Goal: Task Accomplishment & Management: Complete application form

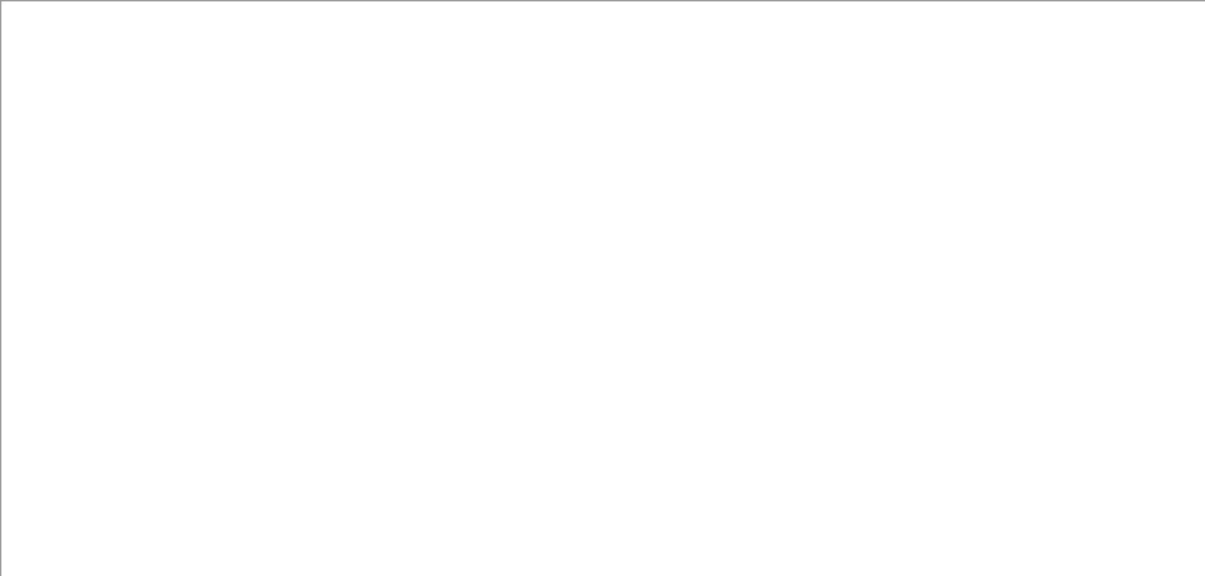
type input "Independence Middle School"
type input "44131"
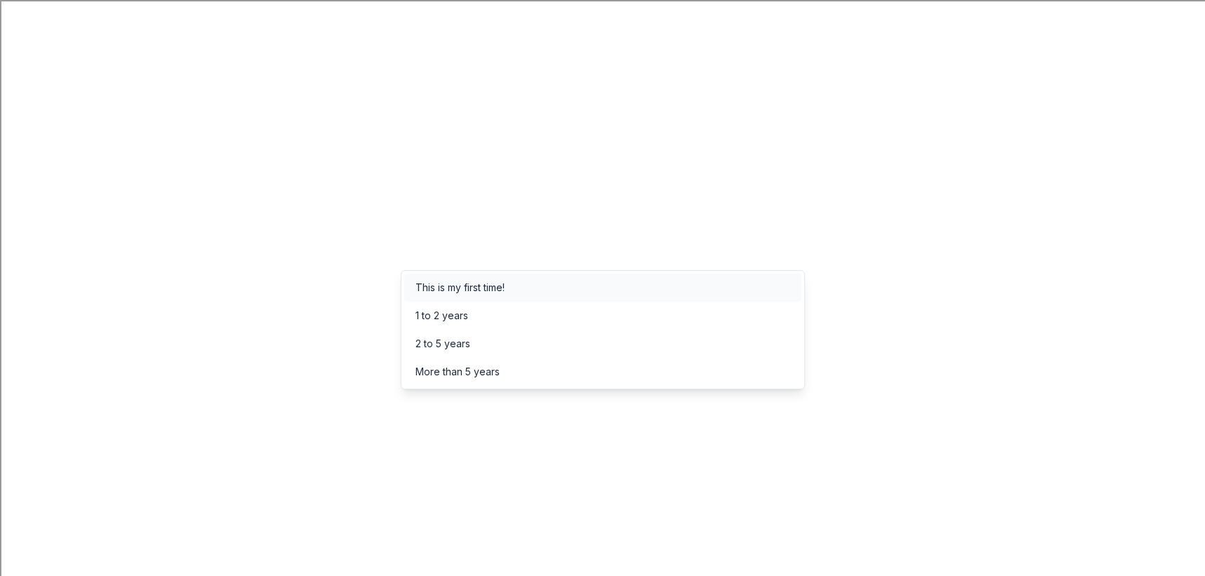
click at [486, 298] on div "This is my first time!" at bounding box center [602, 288] width 397 height 28
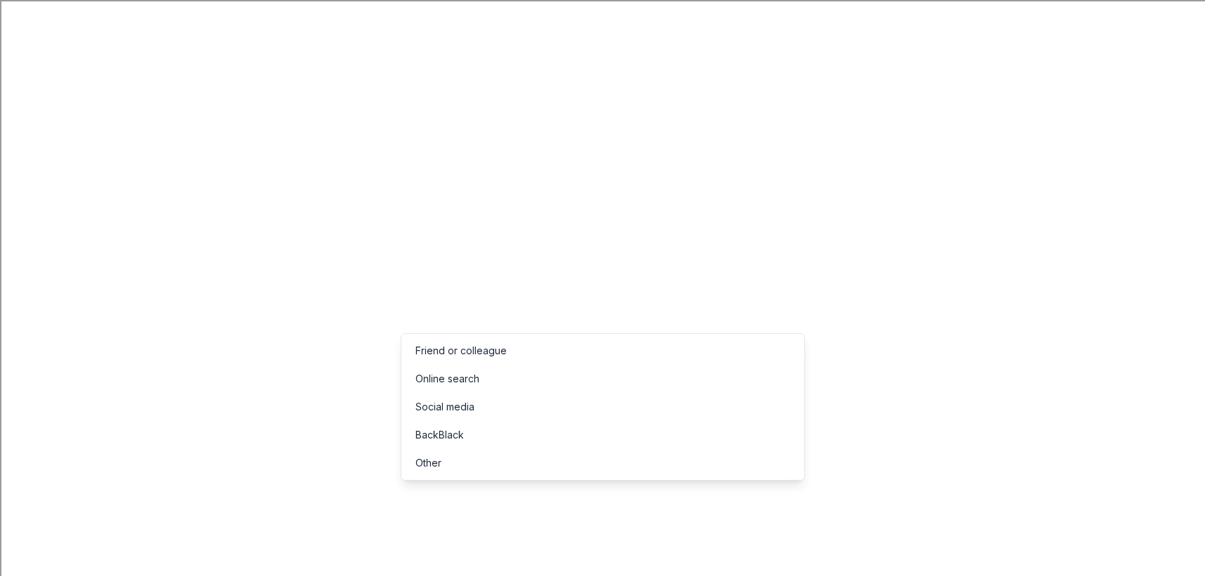
click at [472, 380] on div "Online search" at bounding box center [448, 379] width 64 height 17
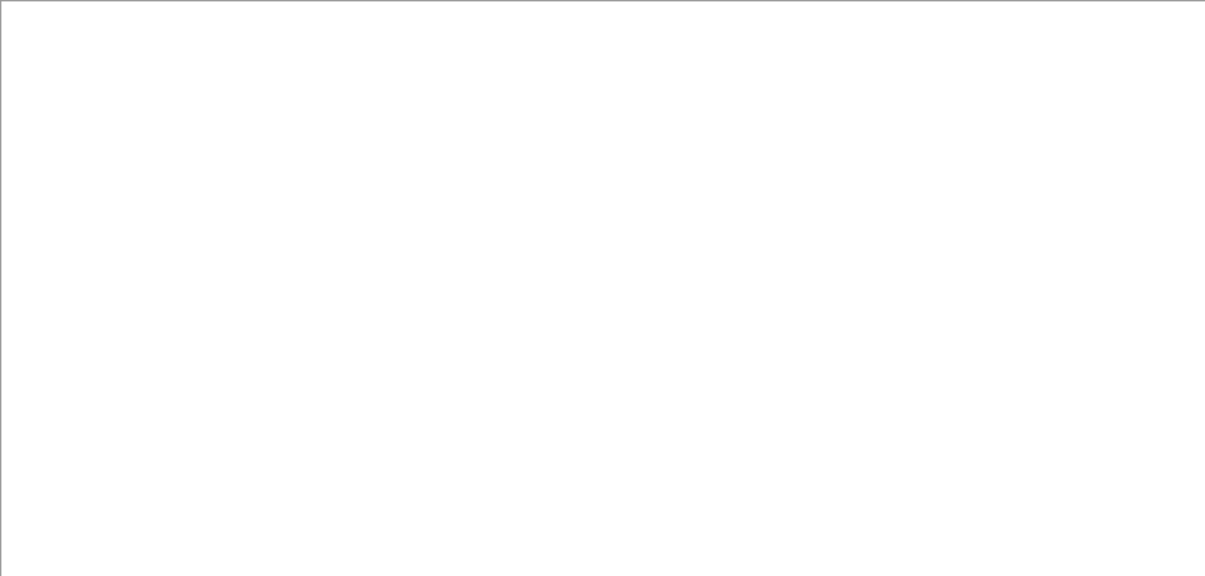
type input "Self Care Station"
type input "300"
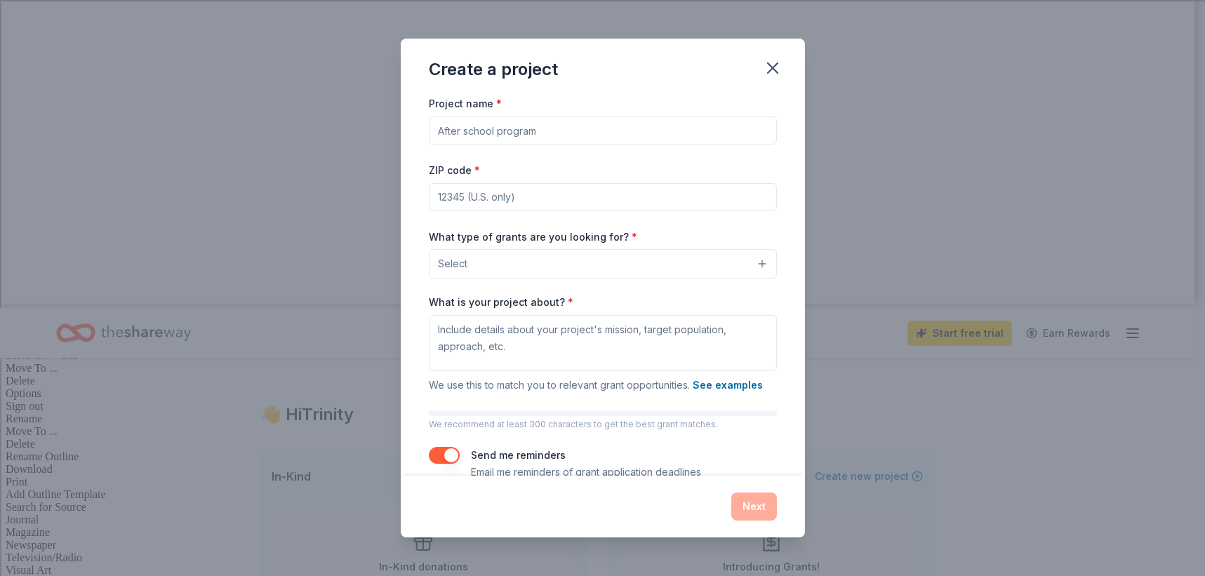
click at [494, 126] on input "Project name *" at bounding box center [603, 131] width 348 height 28
type input "Self Care Station"
type input "44131"
click at [550, 258] on button "Select" at bounding box center [603, 263] width 348 height 29
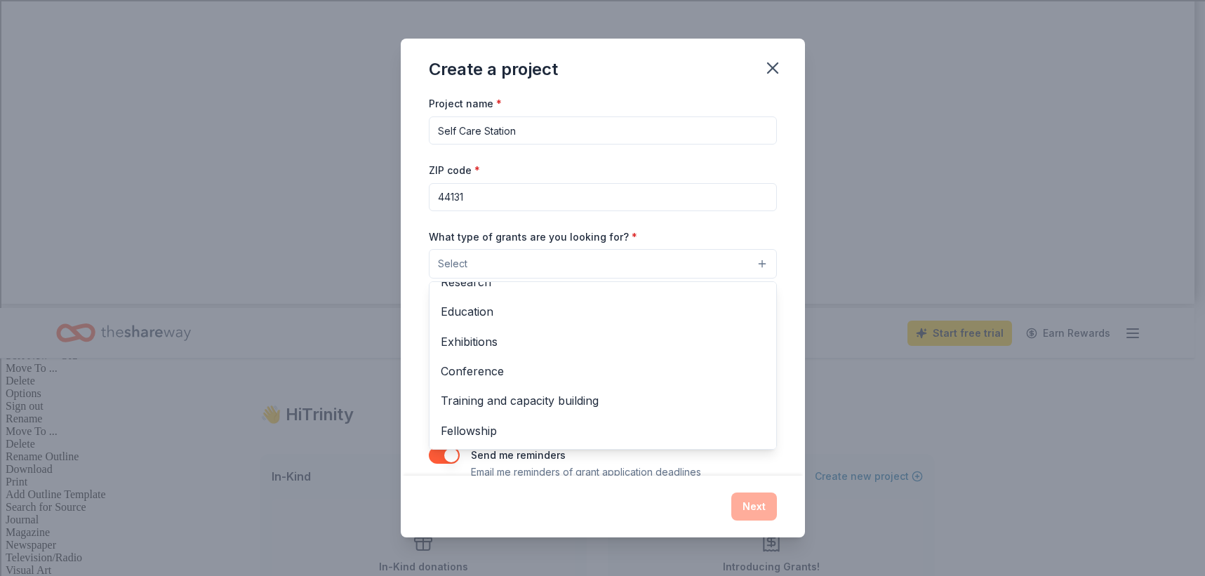
scroll to position [166, 0]
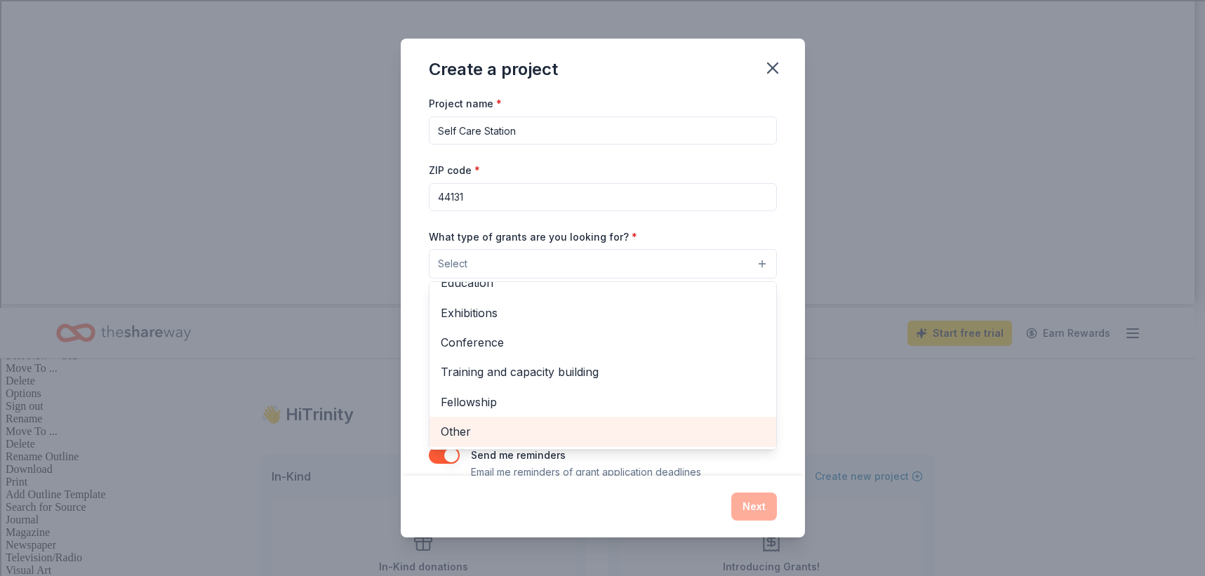
click at [467, 428] on span "Other" at bounding box center [603, 432] width 324 height 18
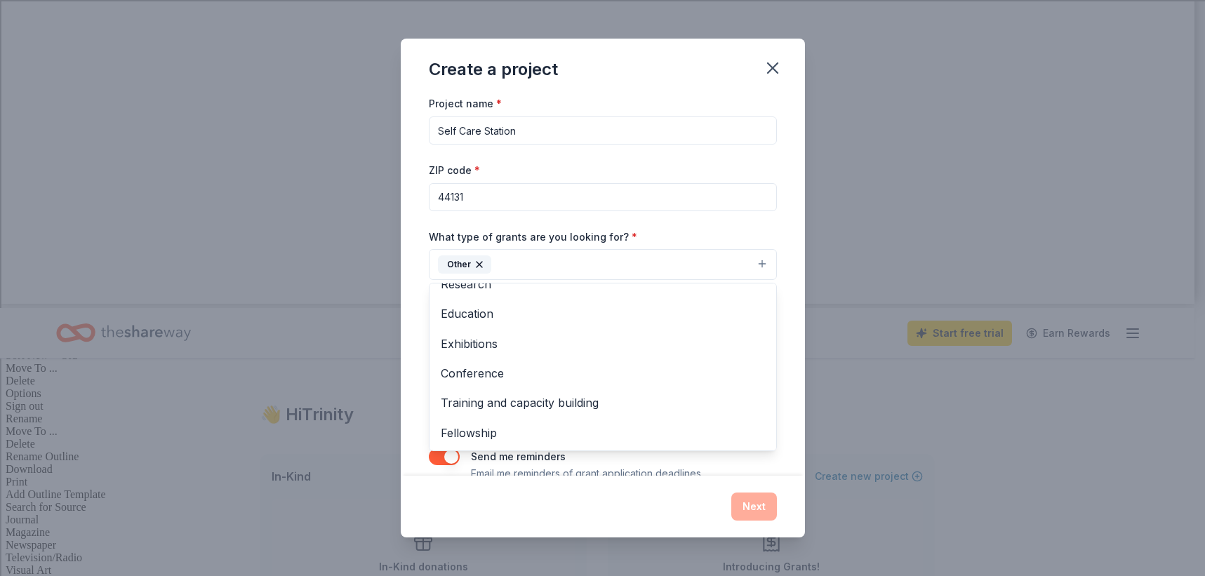
click at [402, 279] on div "Project name * Self Care Station ZIP code * 44131 What type of grants are you l…" at bounding box center [603, 285] width 404 height 380
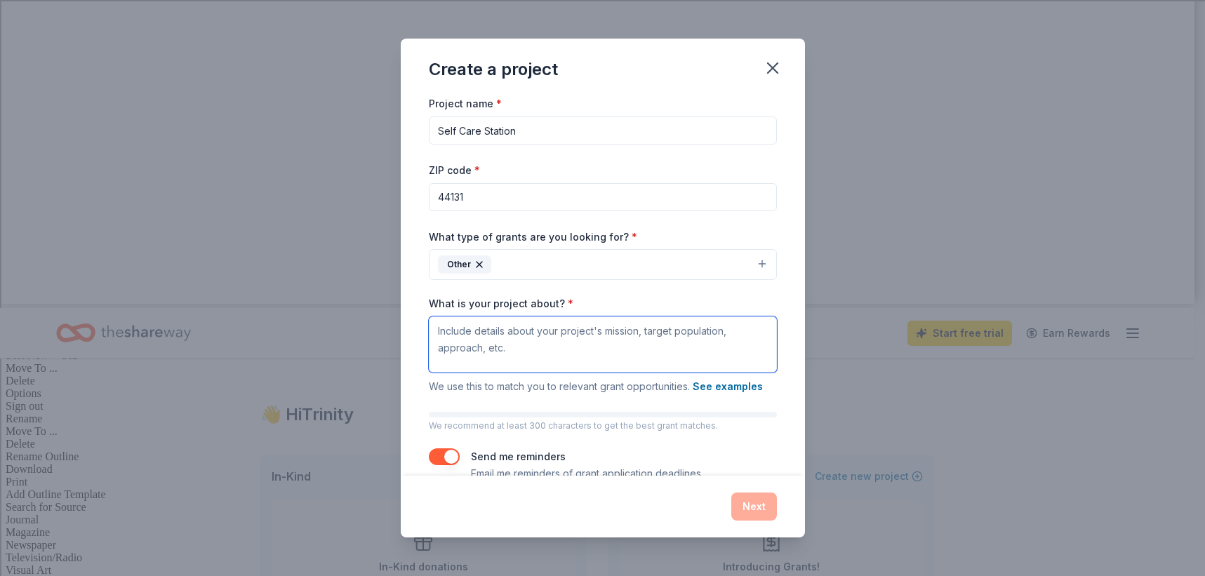
click at [559, 352] on textarea "What is your project about? *" at bounding box center [603, 345] width 348 height 56
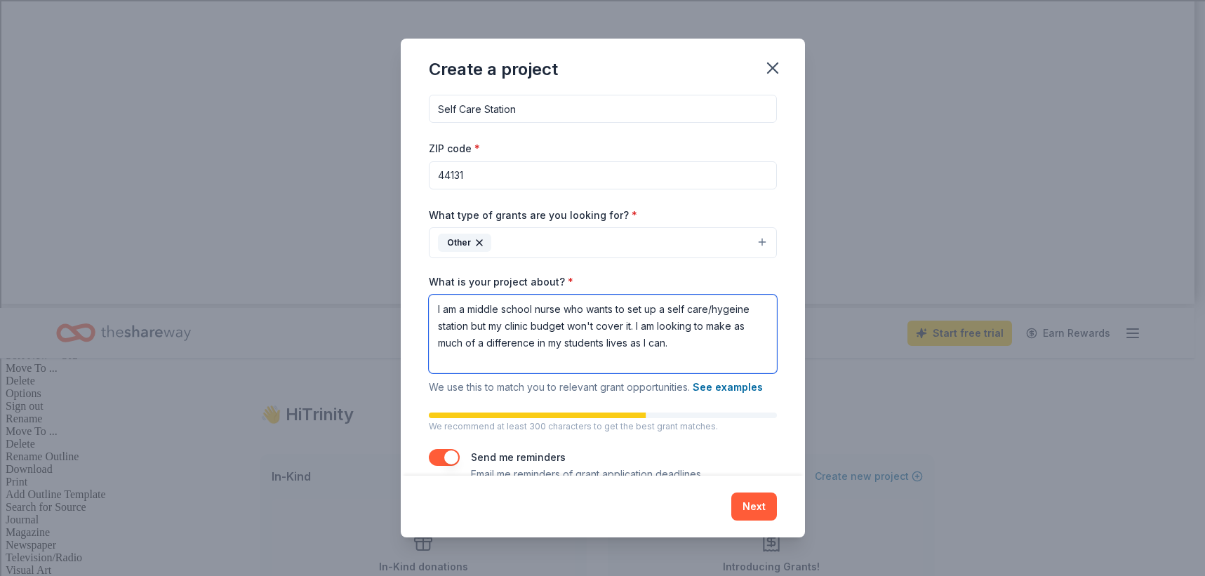
scroll to position [51, 0]
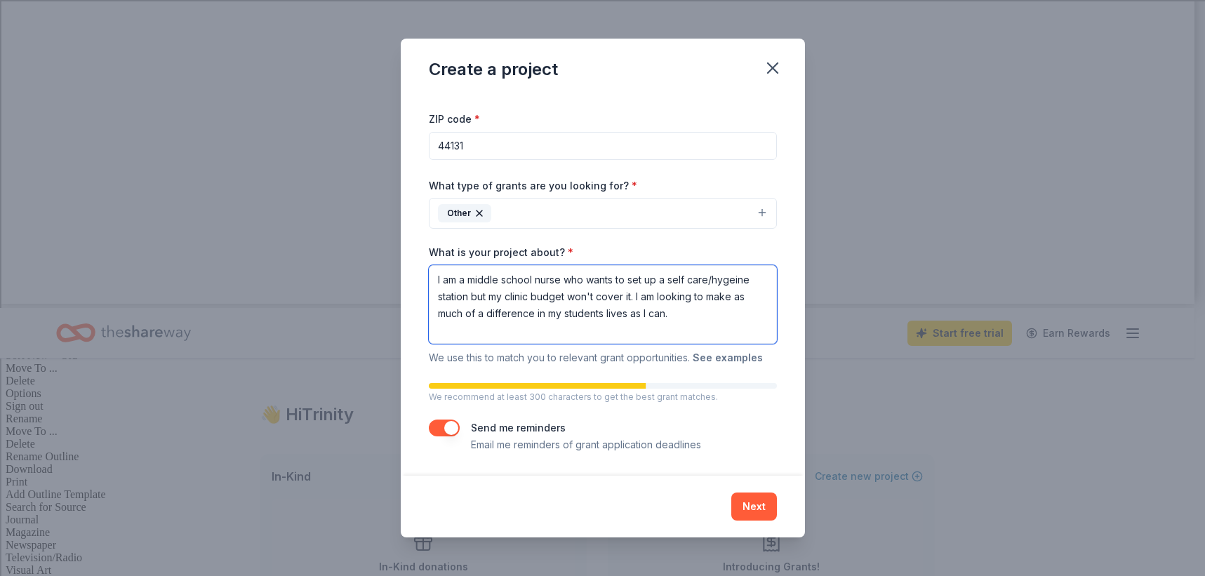
type textarea "I am a middle school nurse who wants to set up a self care/hygeine station but …"
click at [724, 360] on button "See examples" at bounding box center [728, 358] width 70 height 17
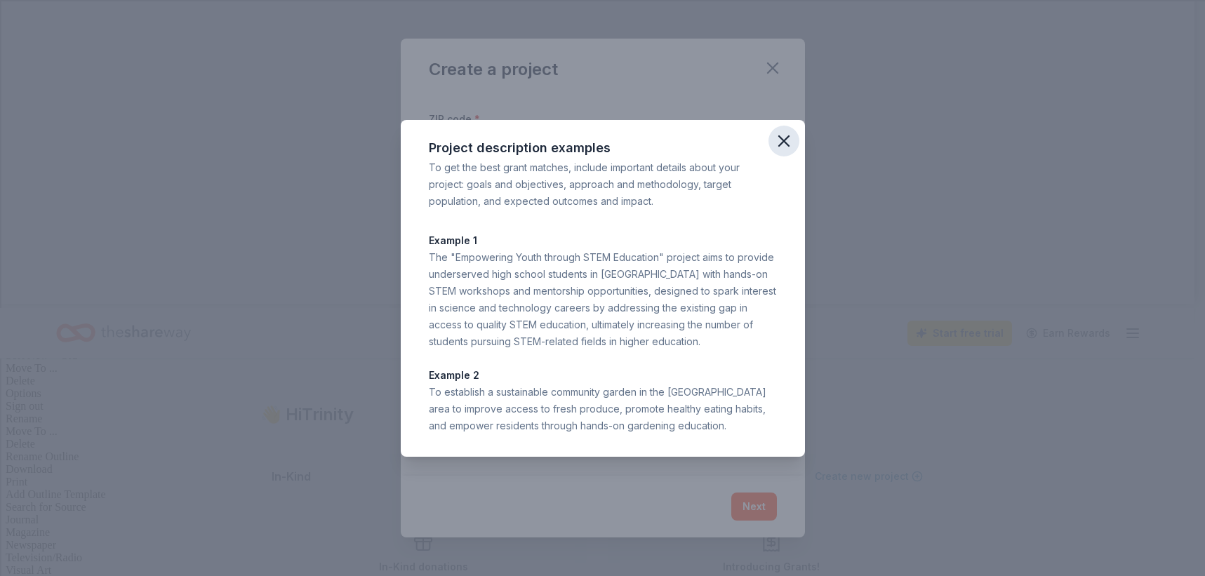
click at [786, 143] on icon "button" at bounding box center [784, 141] width 10 height 10
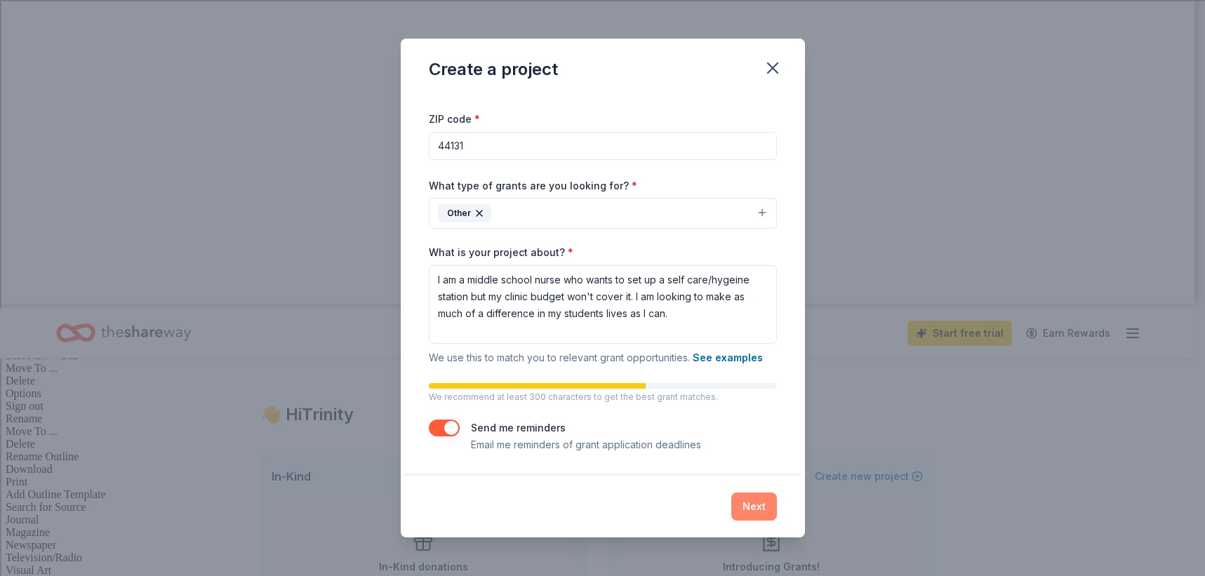
click at [755, 509] on button "Next" at bounding box center [754, 507] width 46 height 28
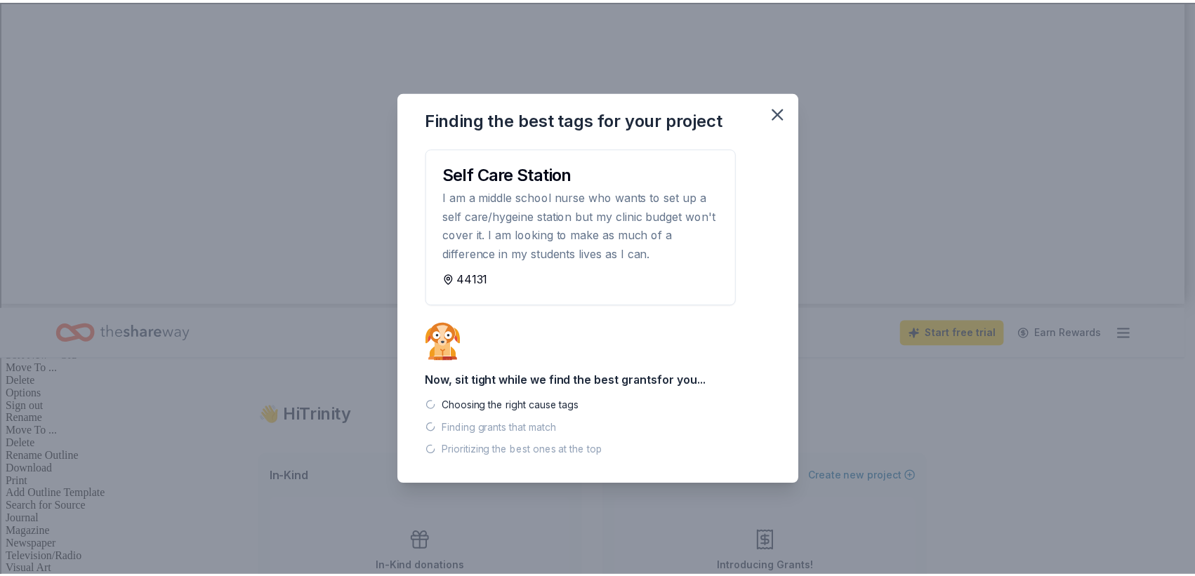
scroll to position [0, 0]
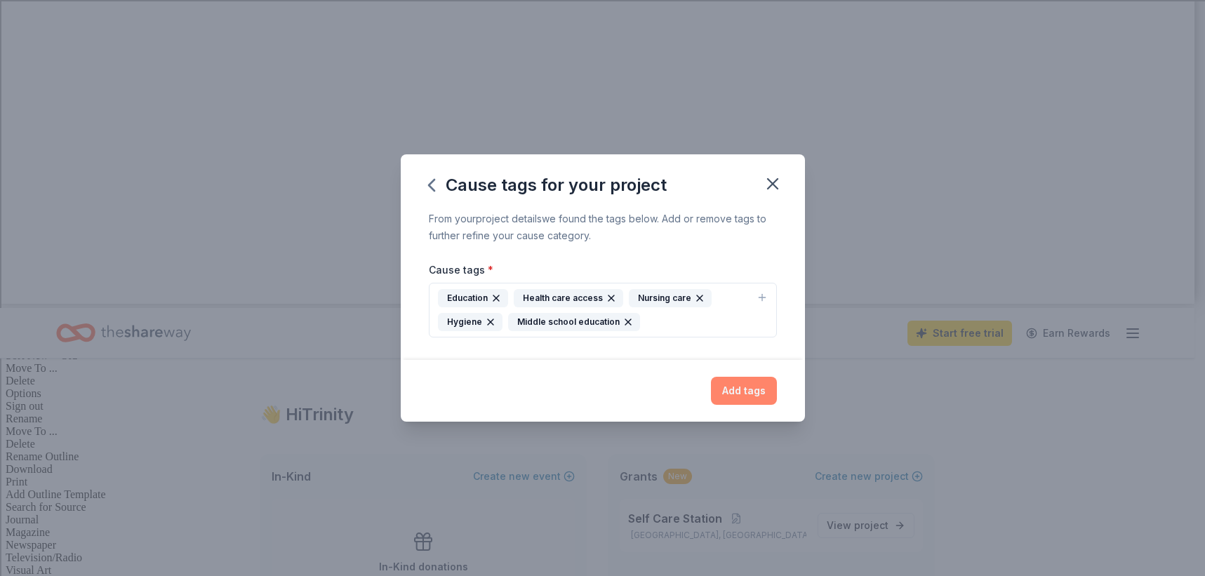
click at [758, 386] on button "Add tags" at bounding box center [744, 391] width 66 height 28
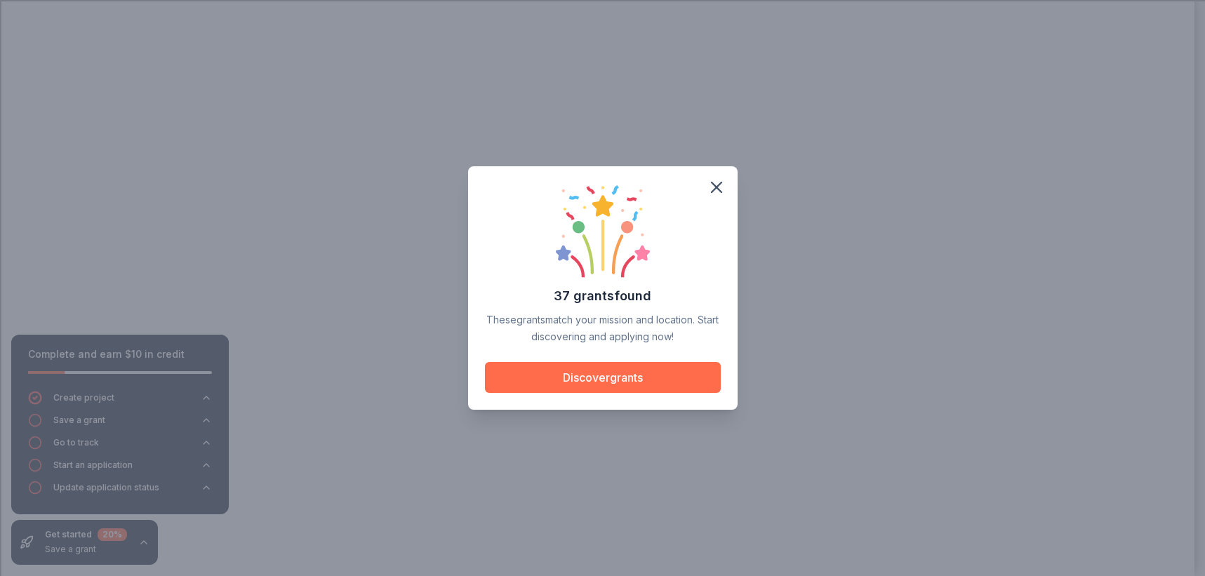
click at [604, 381] on button "Discover grants" at bounding box center [603, 377] width 236 height 31
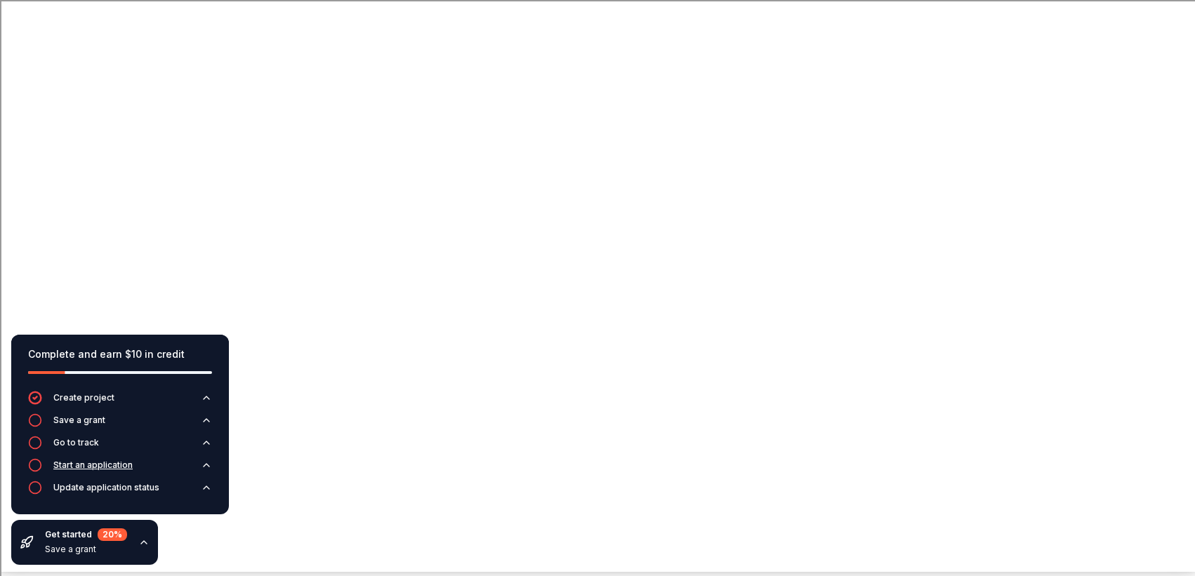
scroll to position [6, 0]
click at [141, 541] on icon "button" at bounding box center [144, 542] width 6 height 3
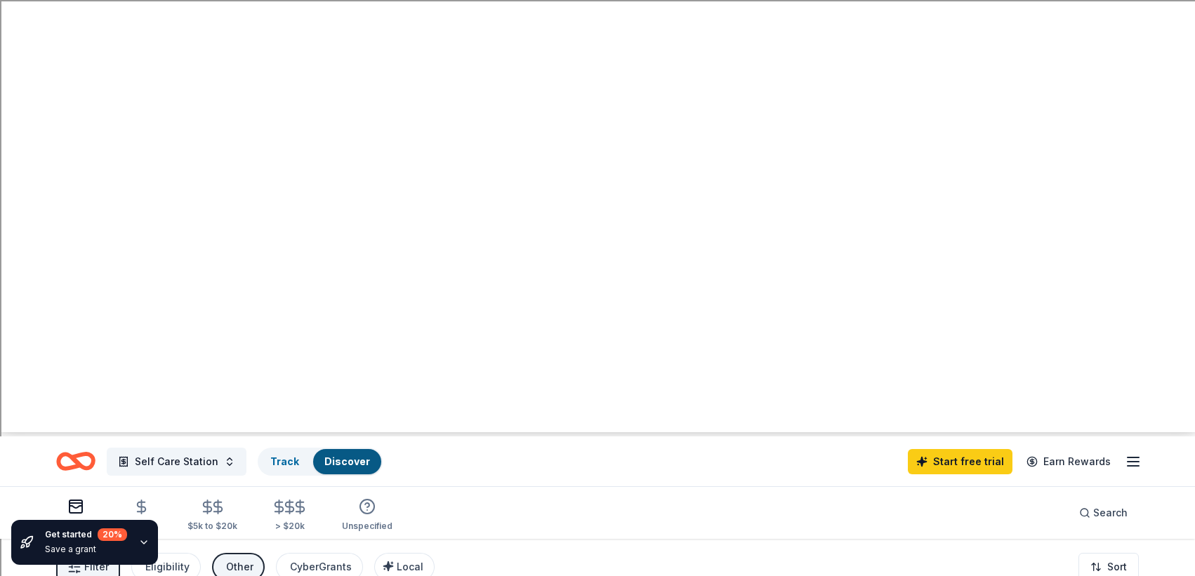
scroll to position [0, 0]
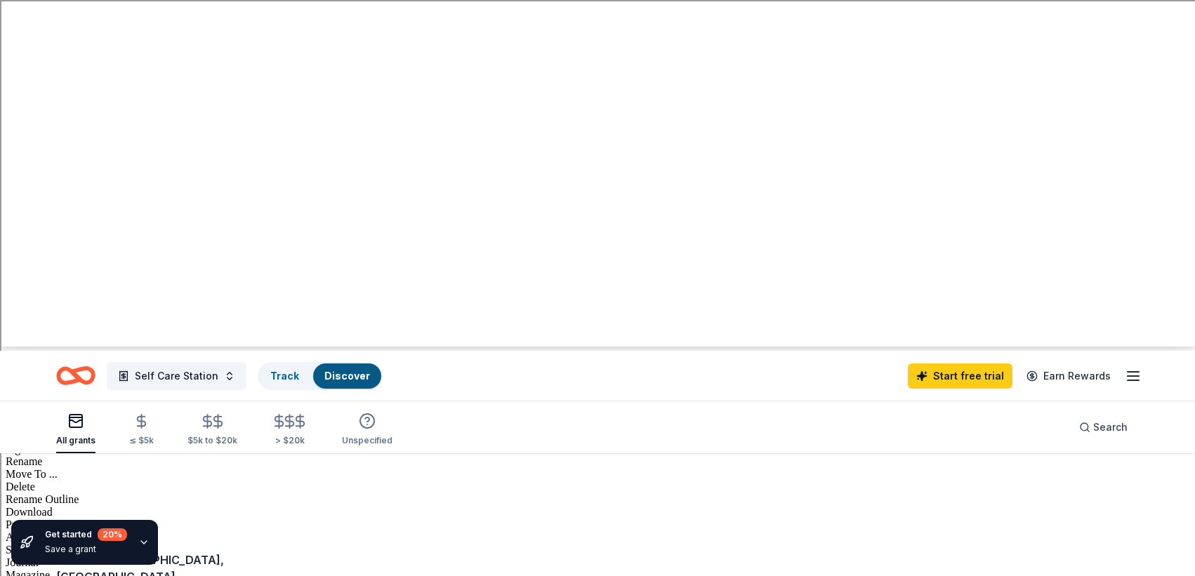
scroll to position [230, 0]
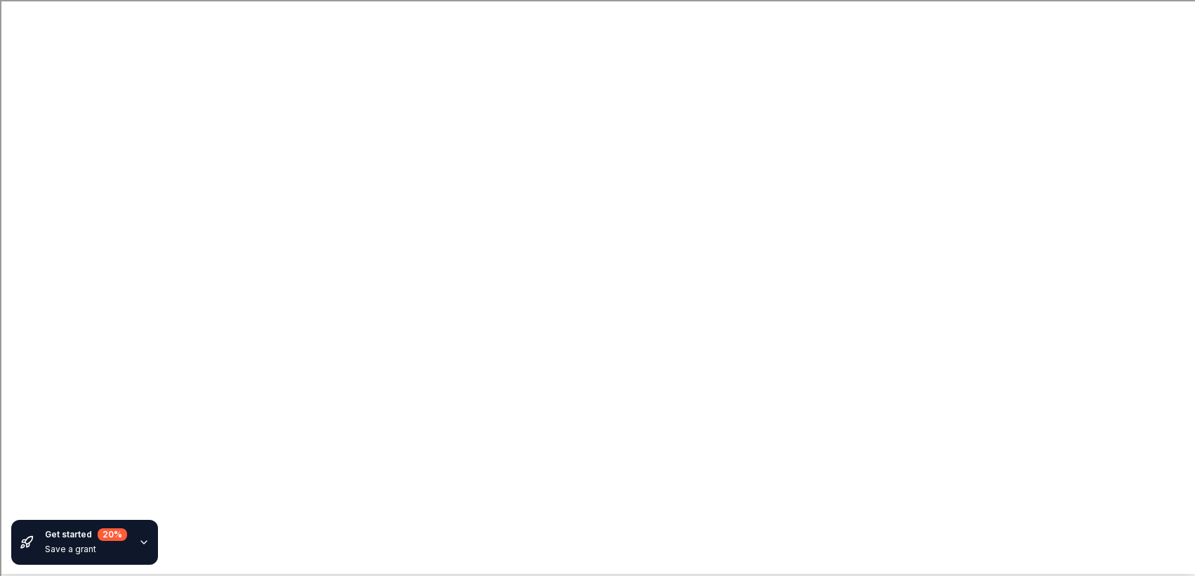
scroll to position [0, 0]
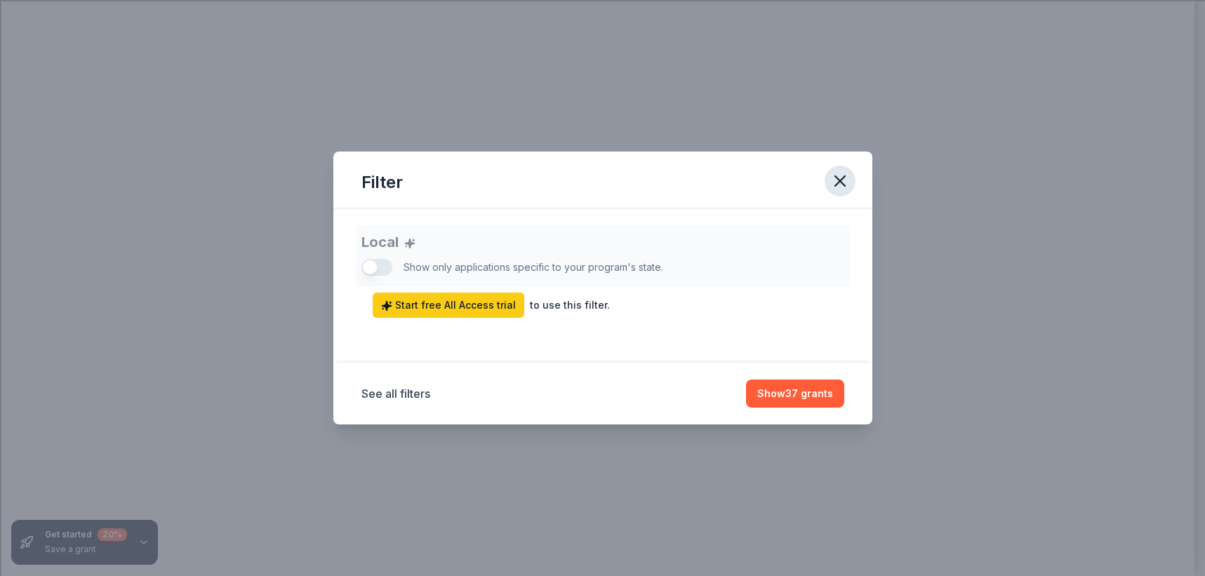
click at [843, 181] on icon "button" at bounding box center [840, 181] width 20 height 20
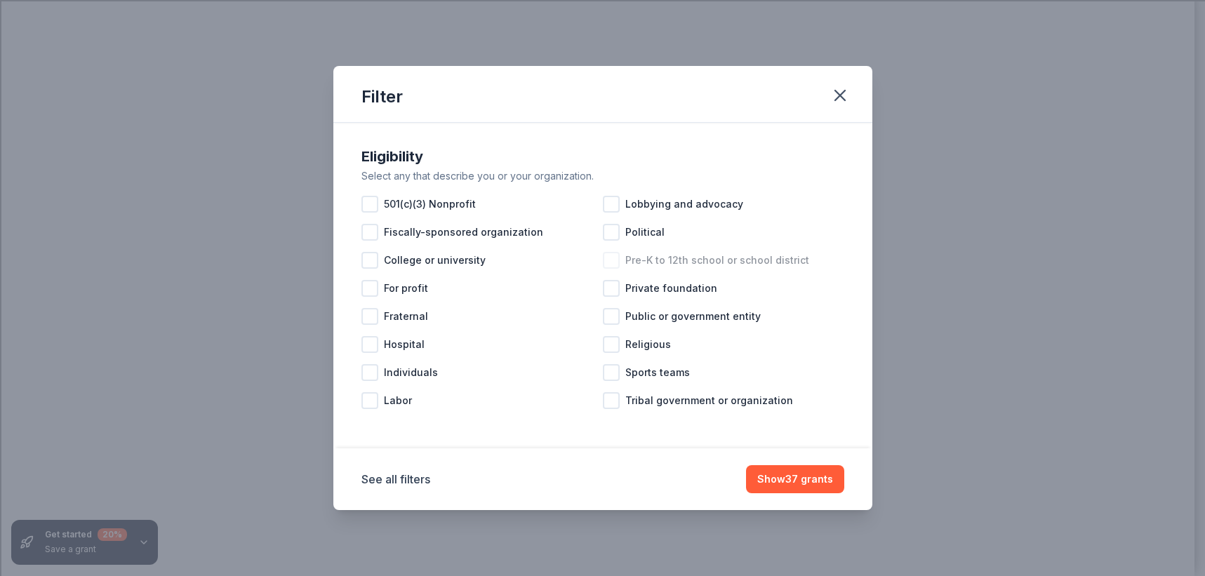
click at [618, 260] on div at bounding box center [611, 260] width 17 height 17
click at [828, 482] on button "Show 2 grants" at bounding box center [799, 479] width 92 height 28
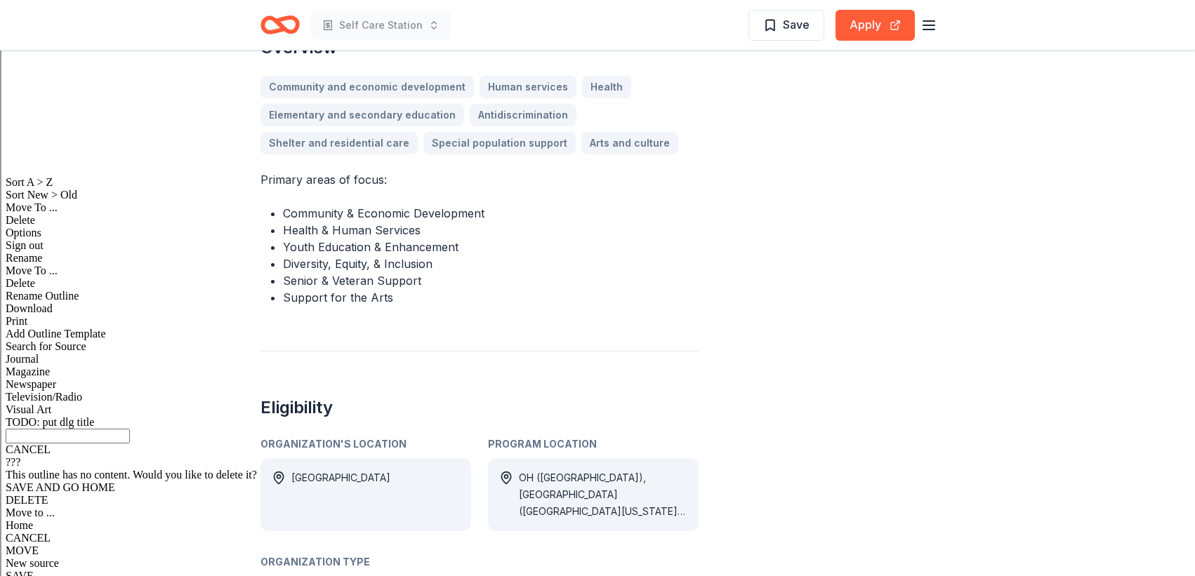
scroll to position [448, 0]
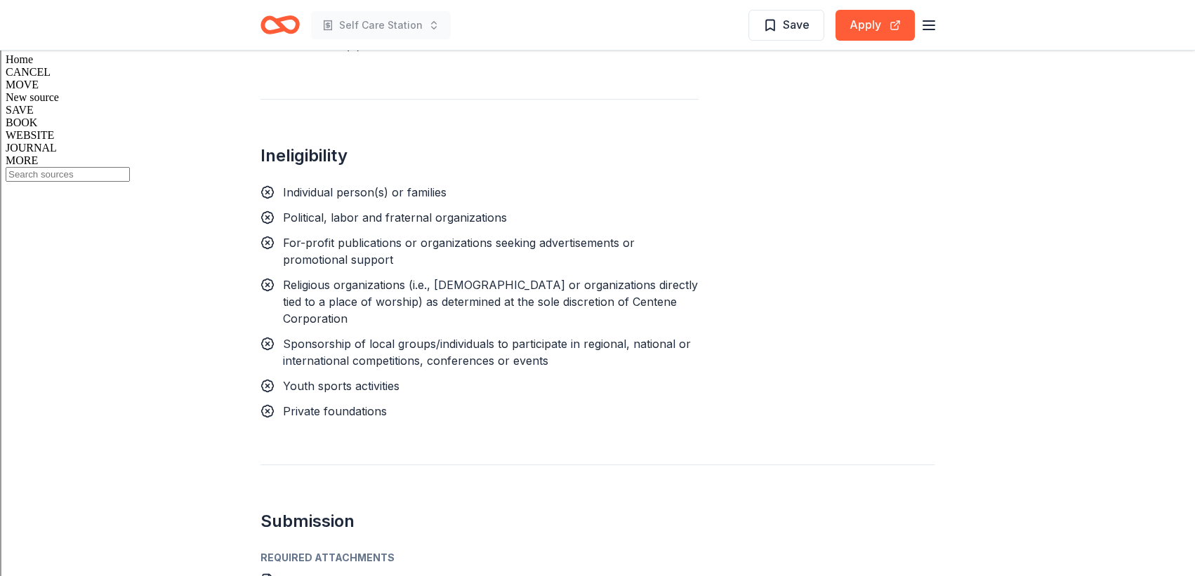
scroll to position [1043, 0]
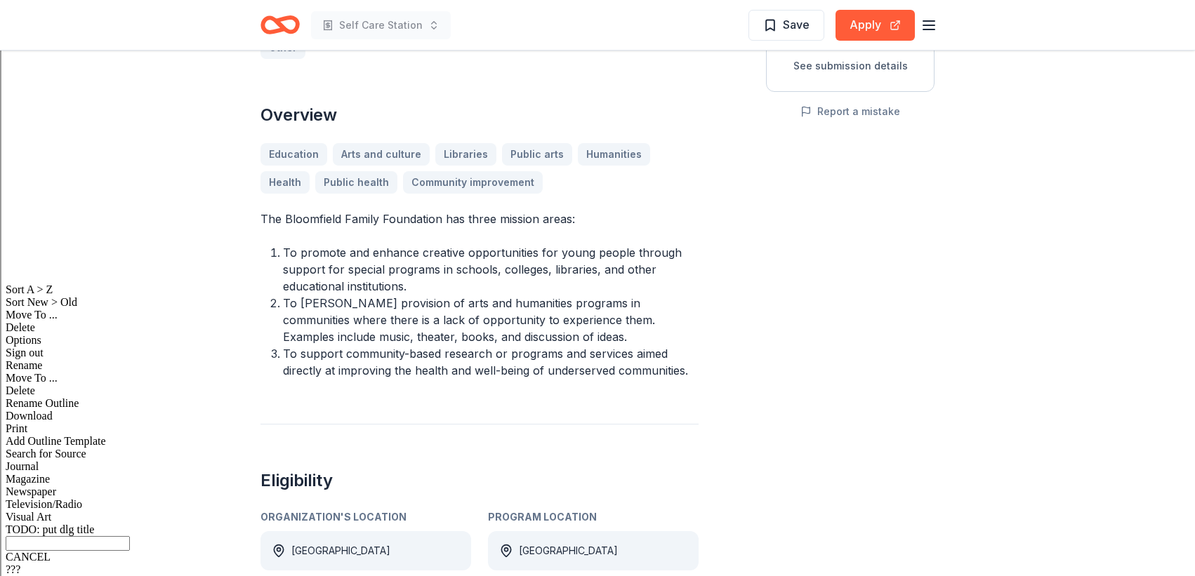
scroll to position [392, 0]
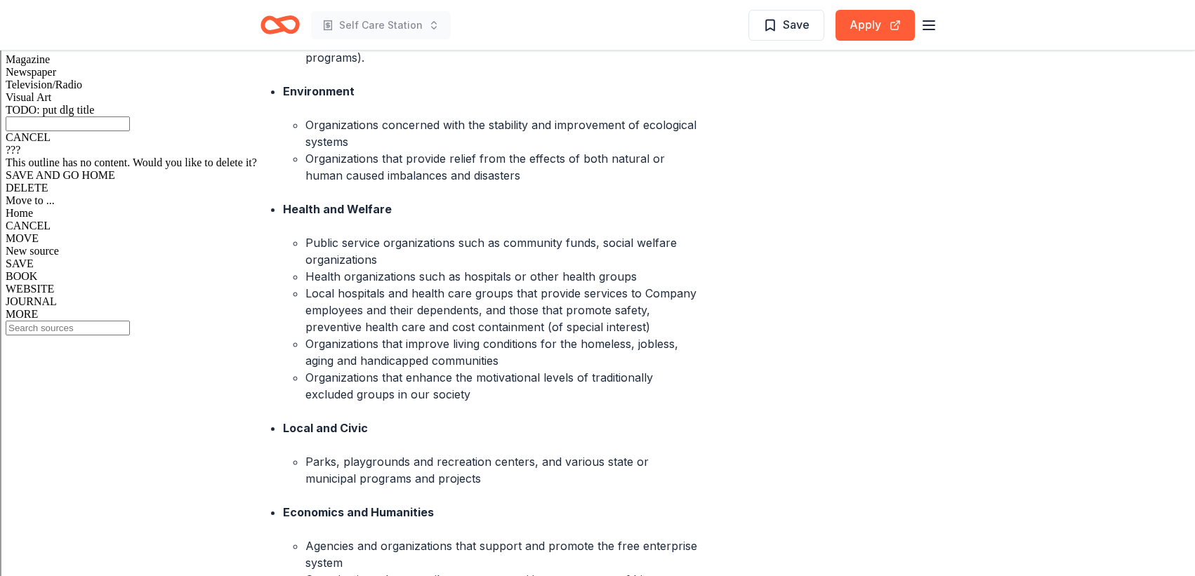
scroll to position [878, 0]
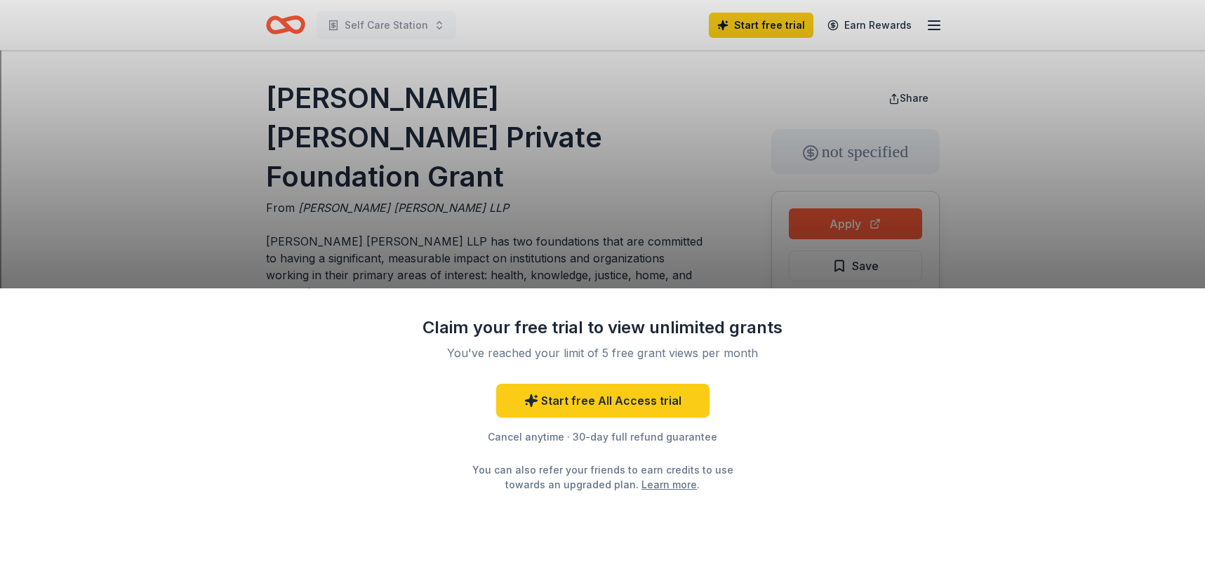
click at [572, 241] on div "Claim your free trial to view unlimited grants You've reached your limit of 5 f…" at bounding box center [602, 288] width 1205 height 576
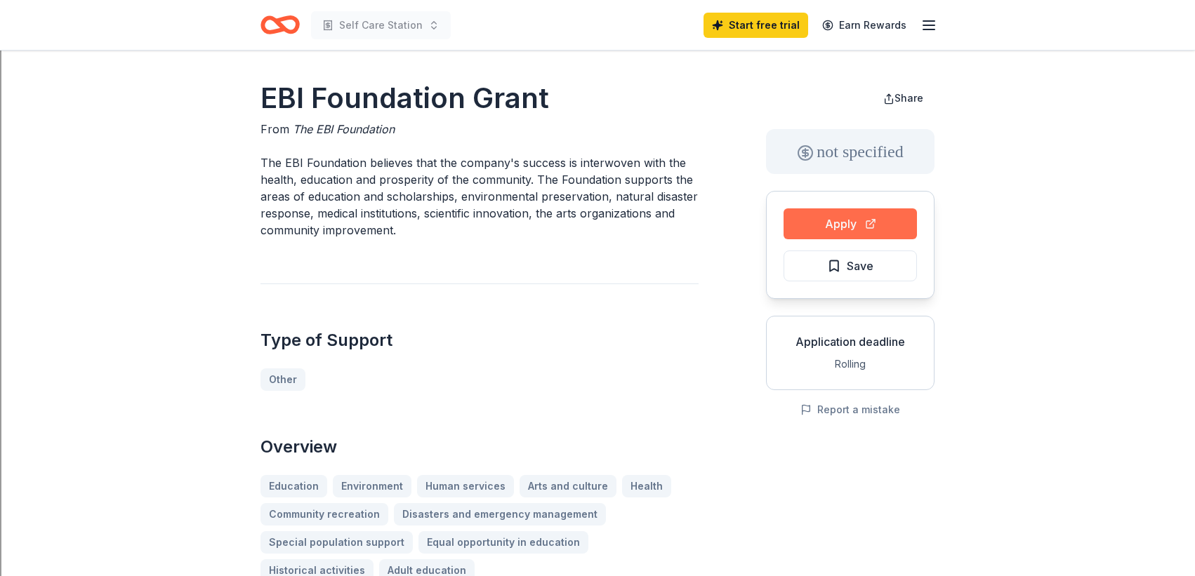
click at [843, 232] on button "Apply" at bounding box center [849, 223] width 133 height 31
click at [823, 272] on button "Save" at bounding box center [849, 266] width 133 height 31
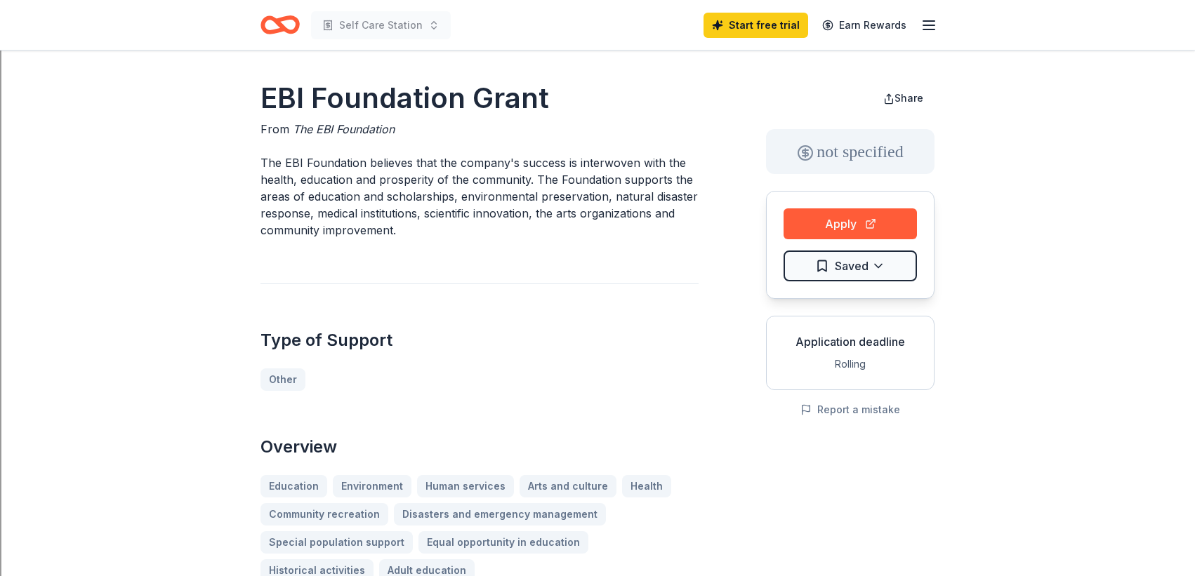
click at [291, 31] on icon "Home" at bounding box center [287, 25] width 22 height 14
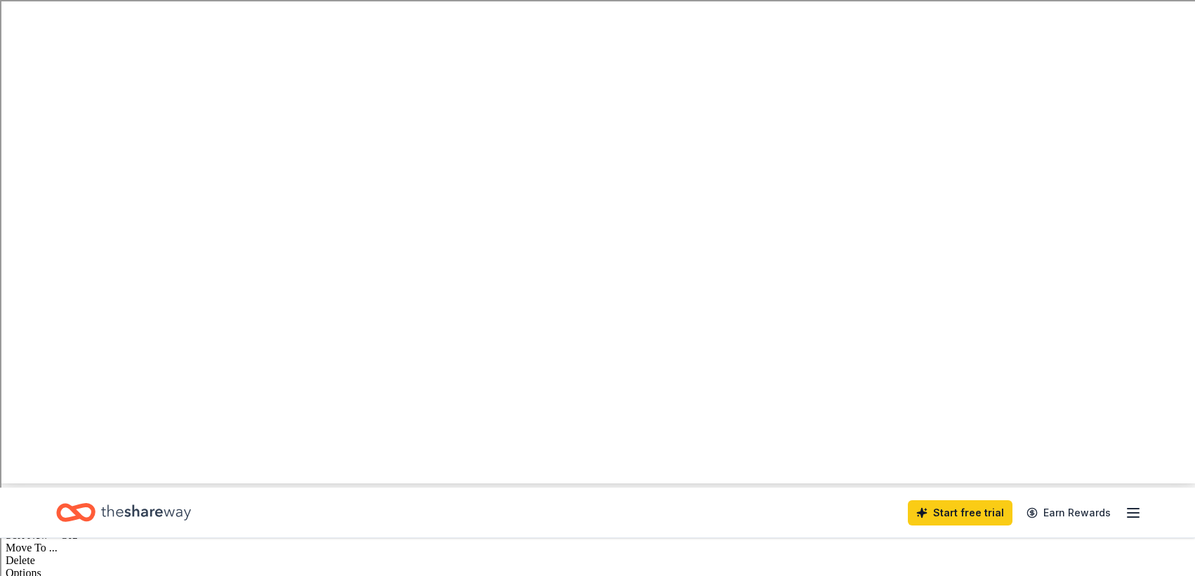
scroll to position [95, 0]
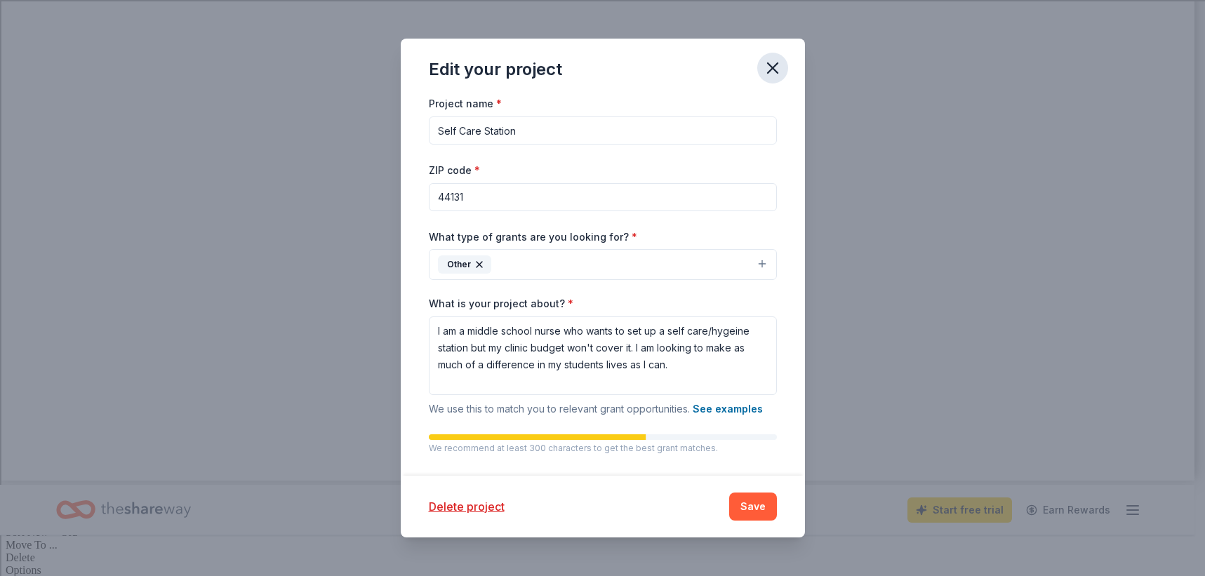
click at [781, 75] on icon "button" at bounding box center [773, 68] width 20 height 20
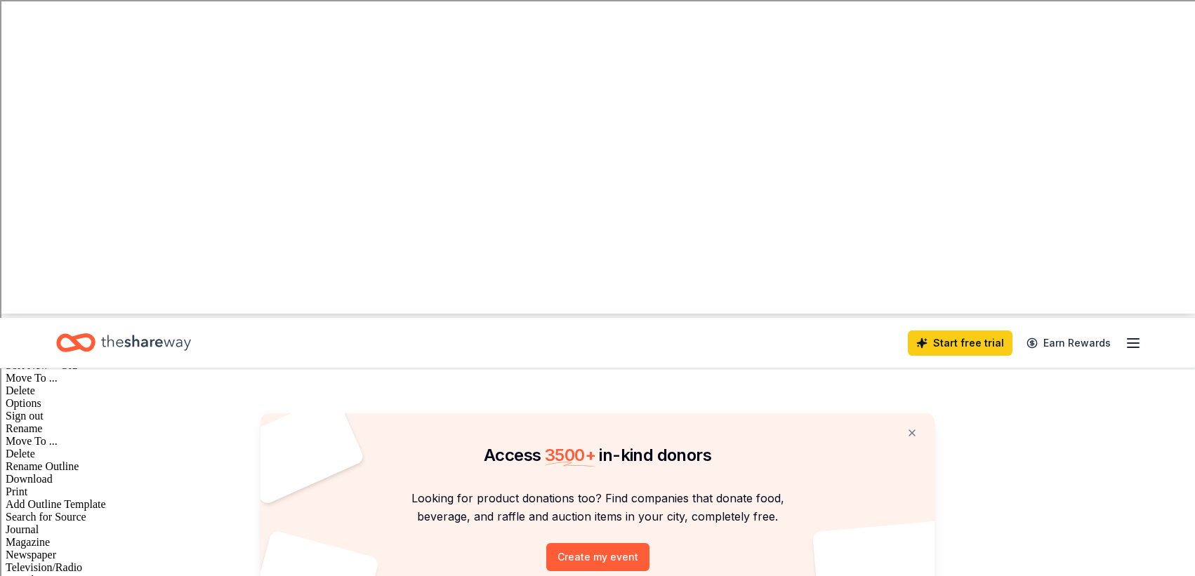
scroll to position [0, 0]
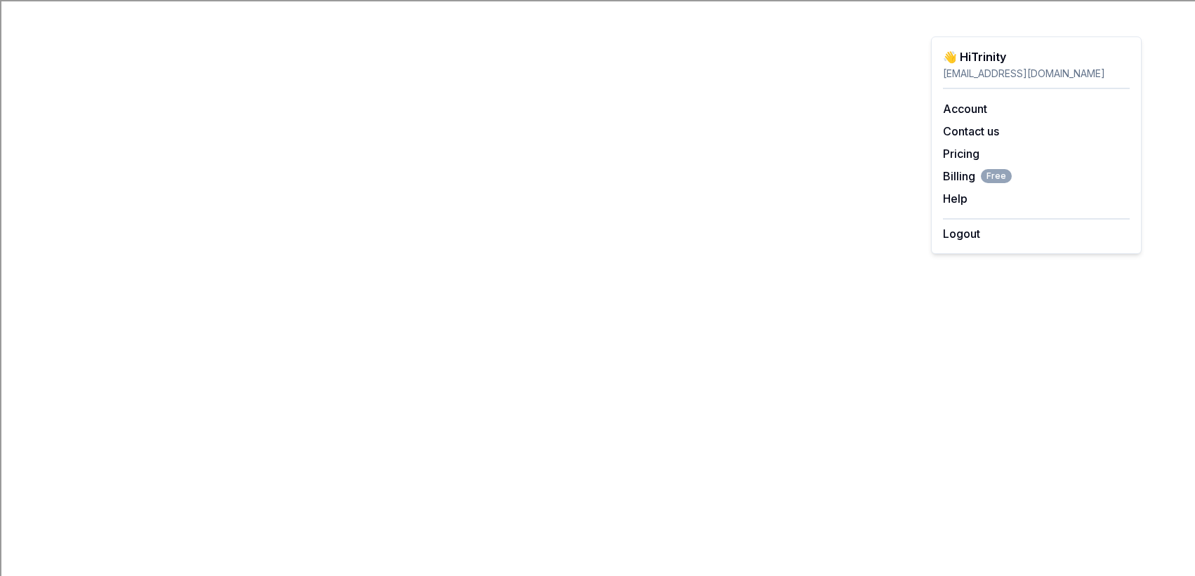
click at [960, 120] on div "Account Contact us Pricing Billing Free Help Earn rewards" at bounding box center [1036, 153] width 187 height 129
click at [959, 114] on link "Account" at bounding box center [965, 109] width 44 height 14
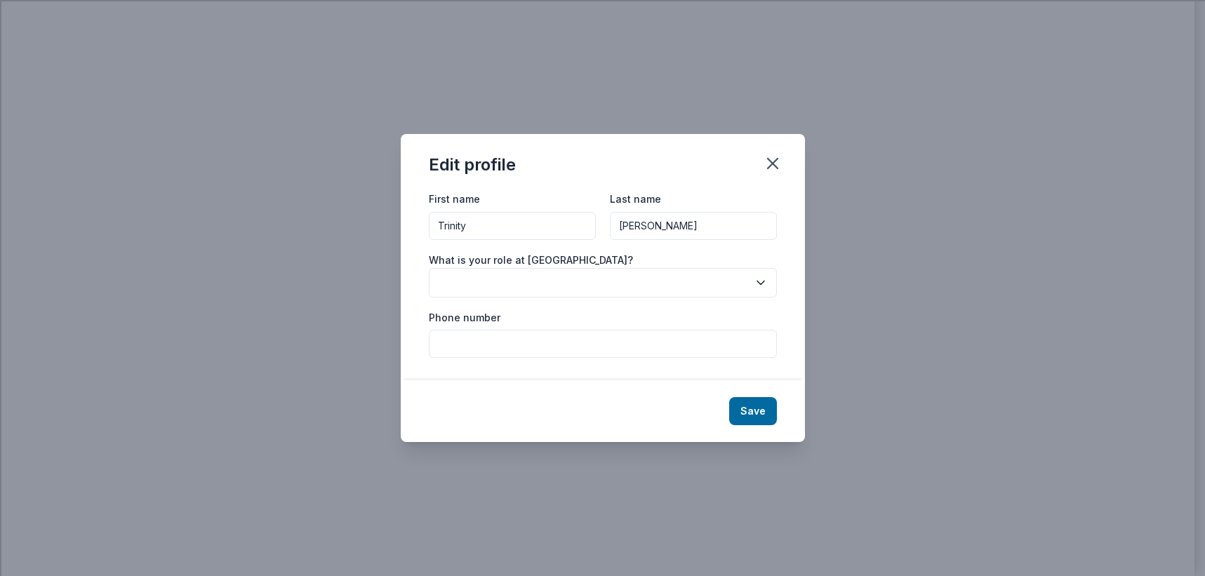
click at [811, 159] on div "Edit profile First name Trinity Last name [PERSON_NAME] What is your role at [G…" at bounding box center [602, 288] width 1205 height 576
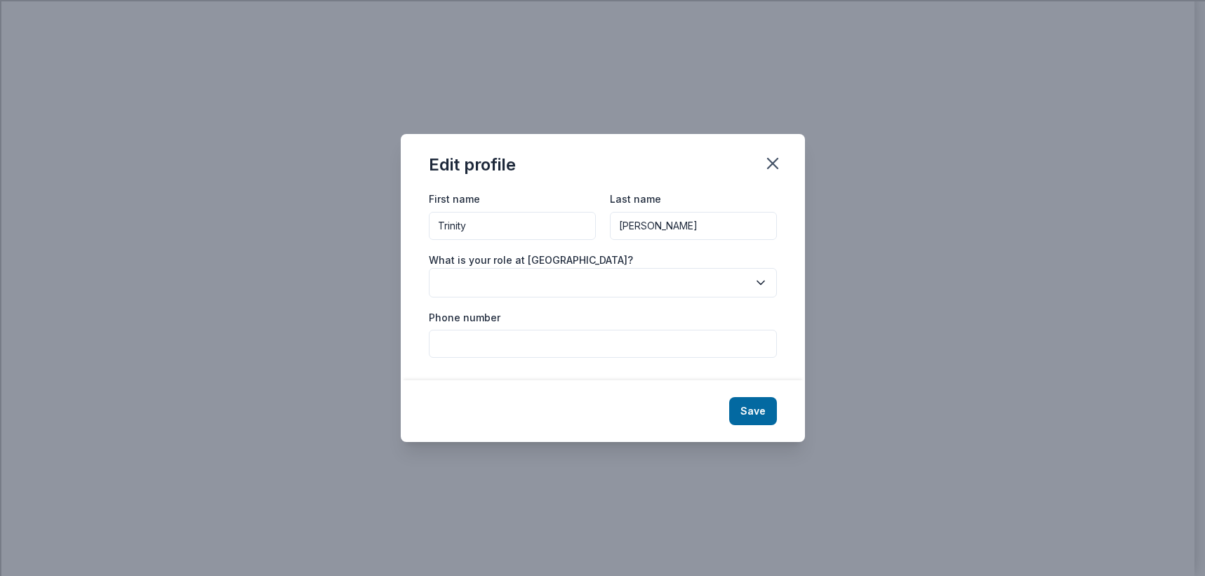
click at [614, 276] on button "button" at bounding box center [603, 282] width 348 height 29
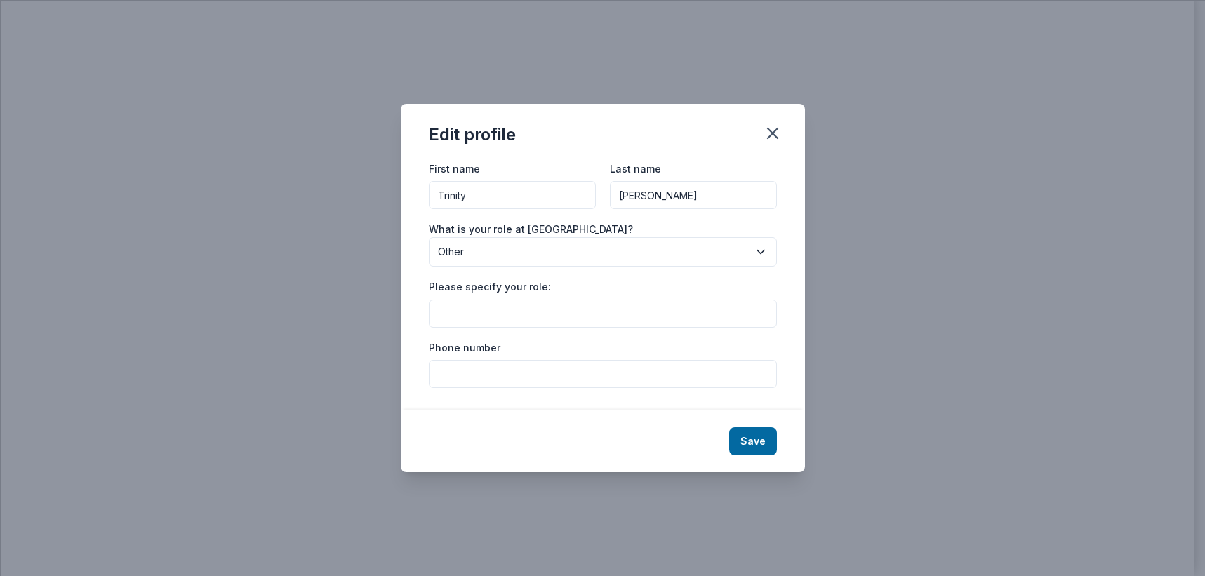
click at [475, 302] on input "Please specify your role:" at bounding box center [603, 314] width 348 height 28
type input "Clinic Nurse"
click at [582, 378] on input "Phone number" at bounding box center [603, 374] width 348 height 28
type input "[PHONE_NUMBER]"
click at [761, 440] on button "Save" at bounding box center [753, 442] width 48 height 28
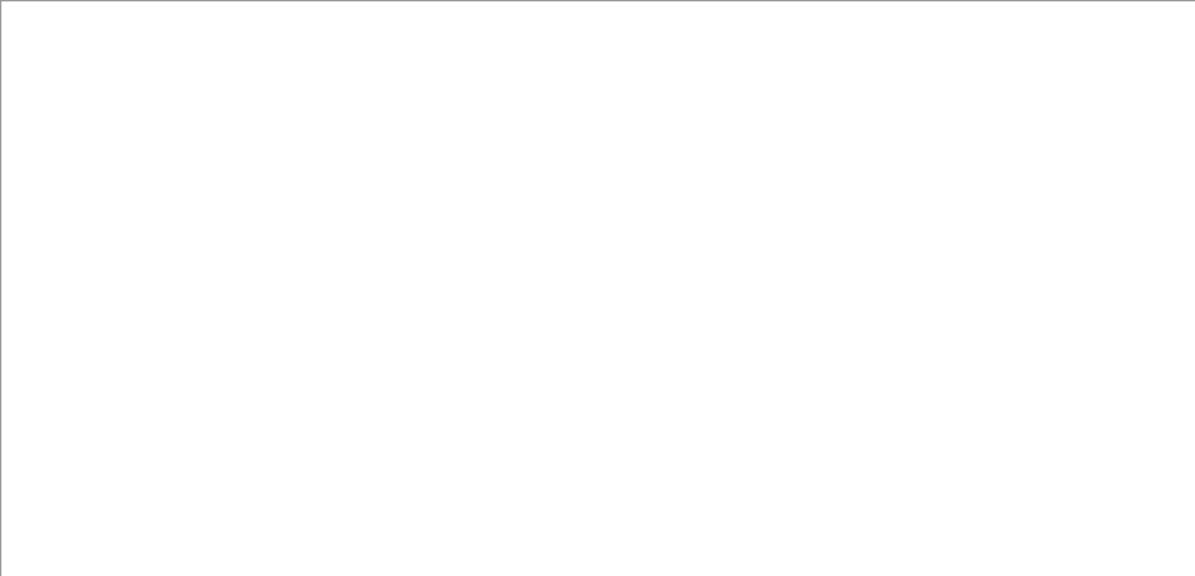
type input "Clinic Nurse"
type input "[PHONE_NUMBER]"
